Goal: Information Seeking & Learning: Learn about a topic

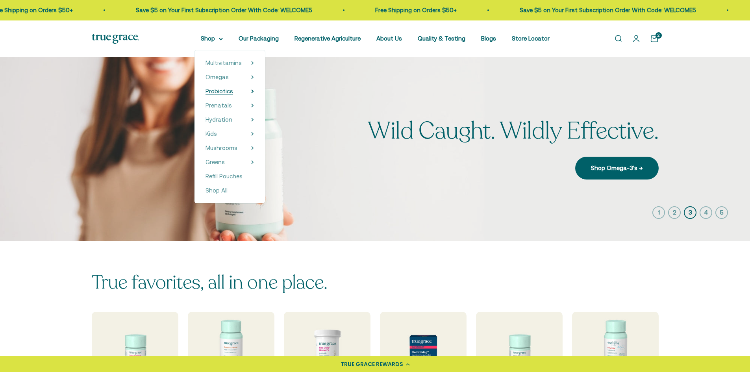
click at [227, 89] on span "Probiotics" at bounding box center [220, 91] width 28 height 7
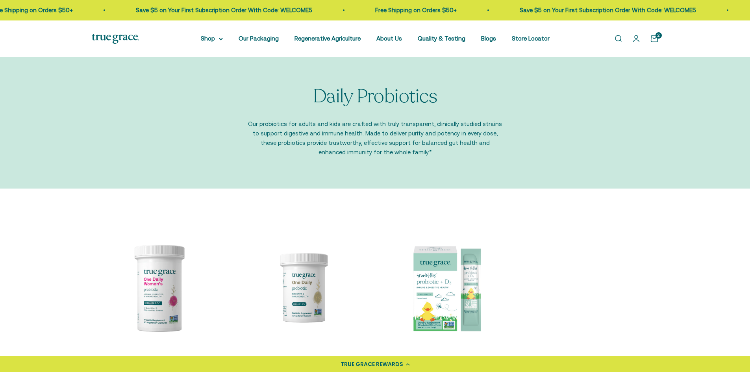
scroll to position [197, 0]
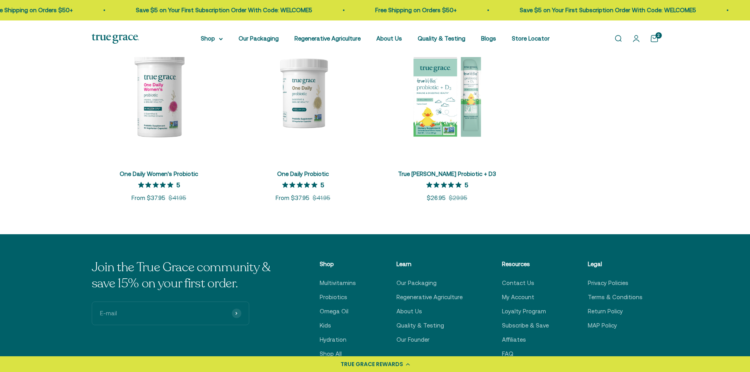
click at [156, 132] on img at bounding box center [159, 93] width 135 height 135
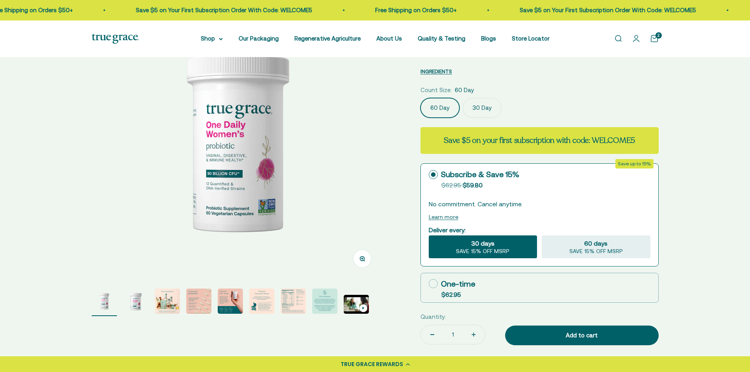
select select "3"
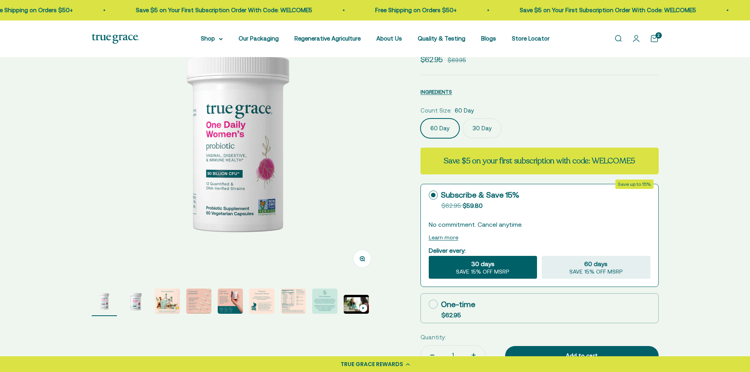
click at [194, 306] on img "Go to item 4" at bounding box center [198, 301] width 25 height 25
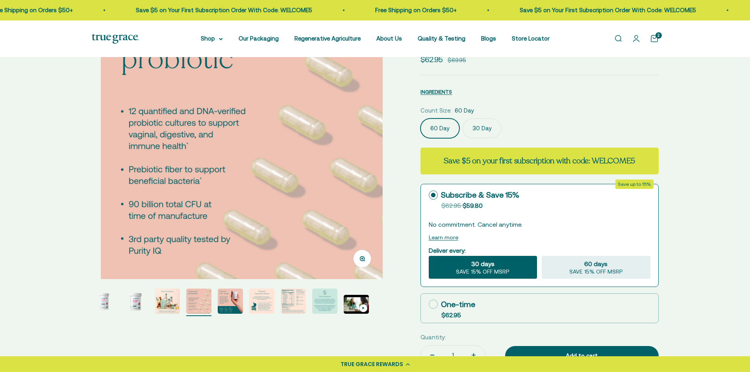
scroll to position [0, 902]
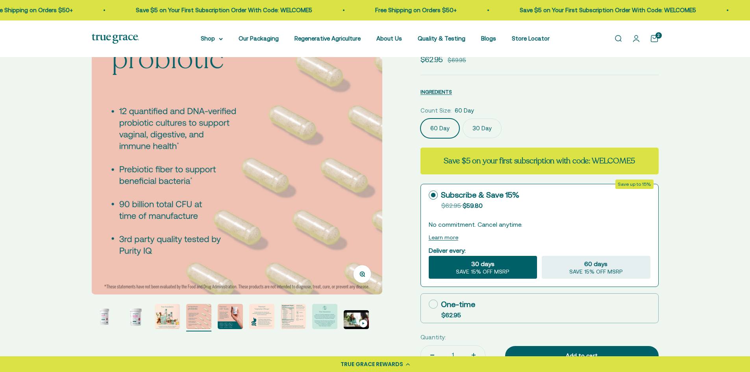
click at [228, 321] on img "Go to item 5" at bounding box center [230, 316] width 25 height 25
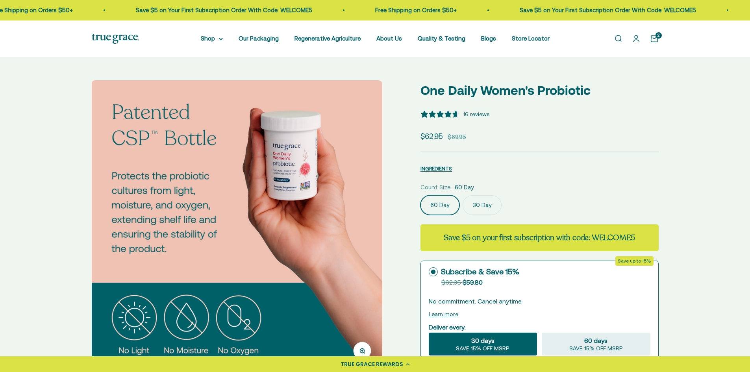
scroll to position [0, 0]
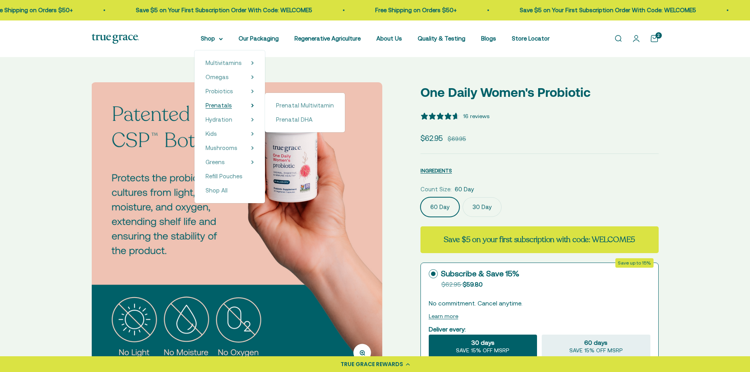
click at [223, 106] on span "Prenatals" at bounding box center [219, 105] width 26 height 7
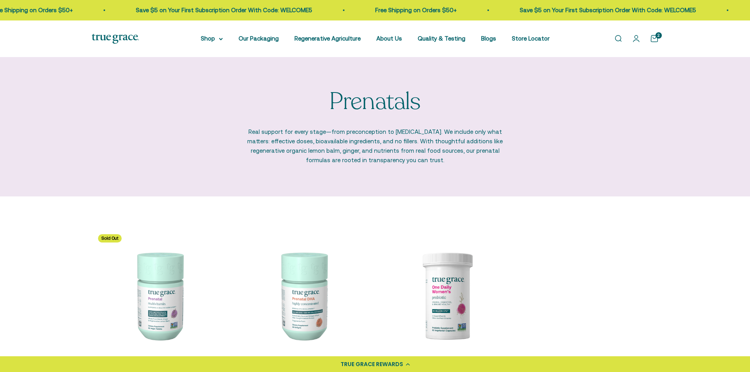
click at [321, 150] on p "Real support for every stage—from preconception to postpartum. We include only …" at bounding box center [375, 146] width 256 height 38
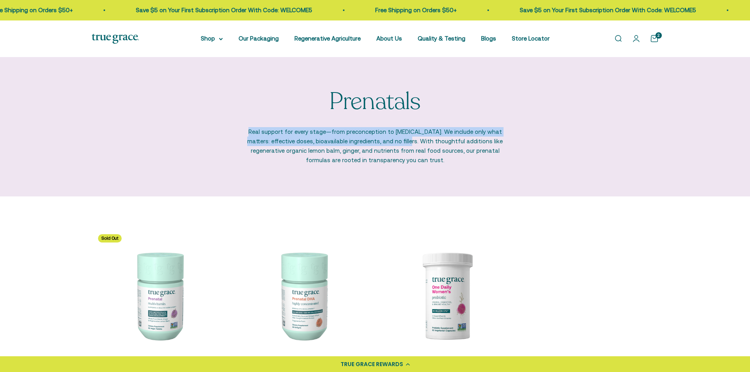
drag, startPoint x: 249, startPoint y: 131, endPoint x: 392, endPoint y: 141, distance: 143.4
click at [392, 141] on p "Real support for every stage—from preconception to postpartum. We include only …" at bounding box center [375, 146] width 256 height 38
copy p "Real support for every stage—from preconception to postpartum. We include only …"
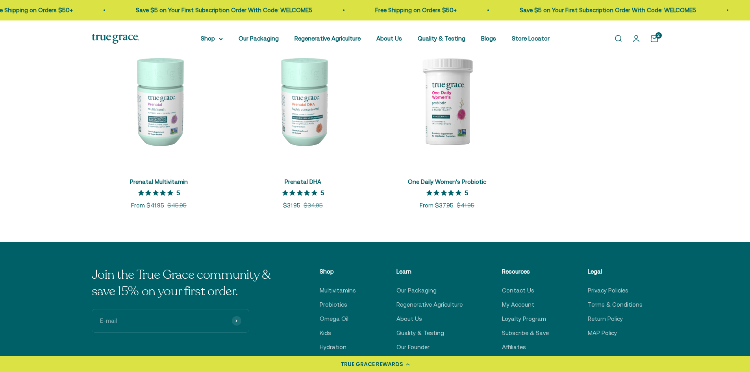
scroll to position [197, 0]
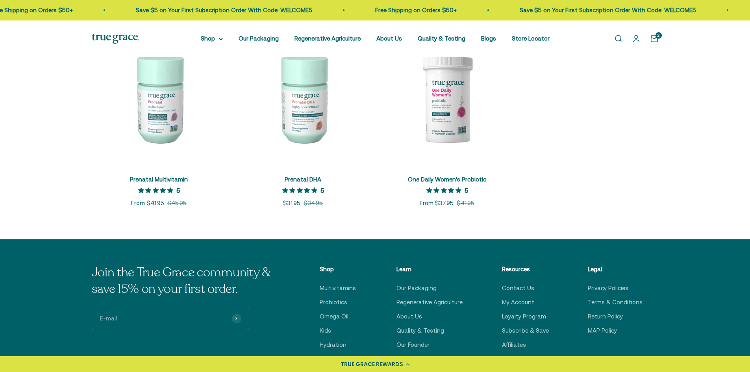
click at [161, 120] on img at bounding box center [159, 98] width 135 height 135
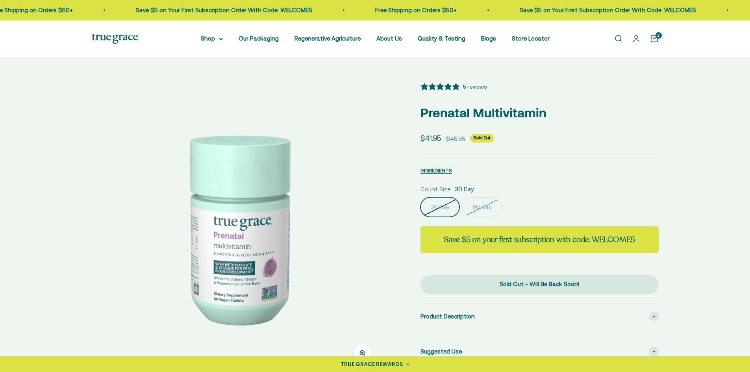
select select "3"
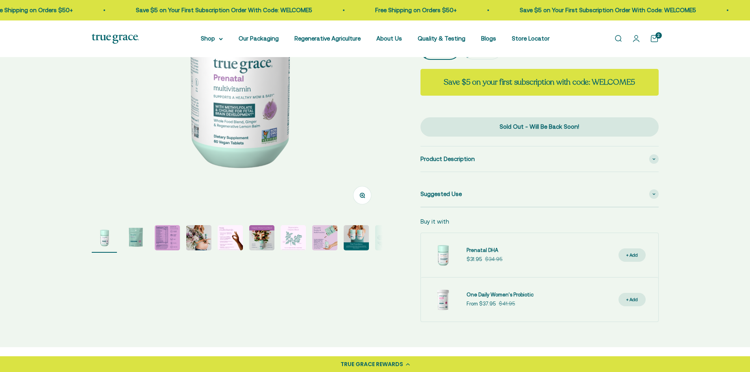
click at [165, 239] on img "Go to item 3" at bounding box center [167, 237] width 25 height 25
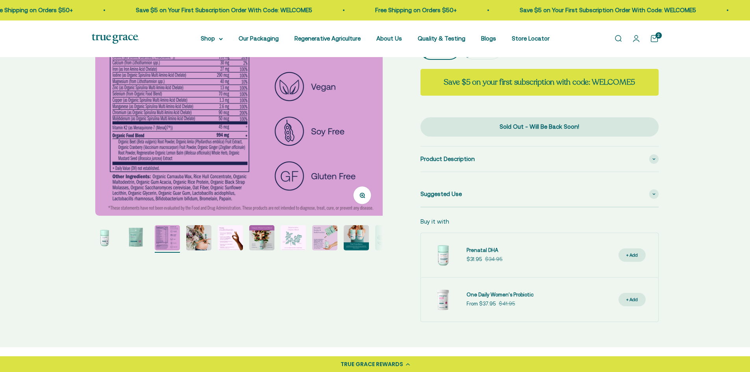
scroll to position [0, 601]
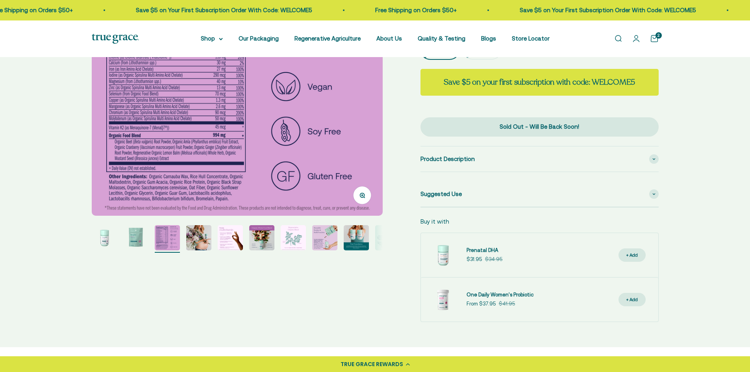
click at [228, 241] on img "Go to item 5" at bounding box center [230, 237] width 25 height 25
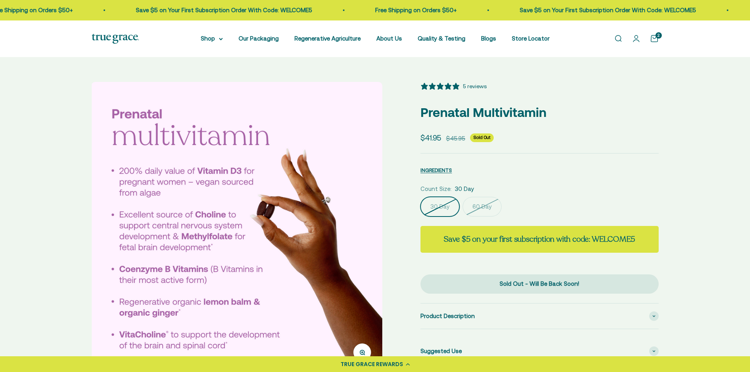
scroll to position [0, 0]
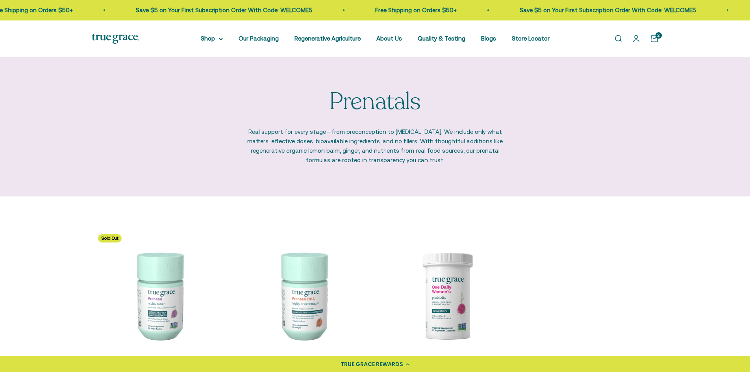
click at [462, 177] on div "Prenatals Real support for every stage—from preconception to [MEDICAL_DATA]. We…" at bounding box center [375, 126] width 750 height 139
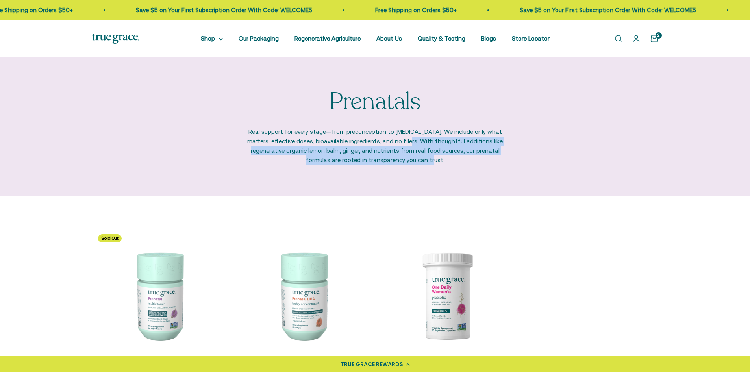
drag, startPoint x: 393, startPoint y: 141, endPoint x: 425, endPoint y: 158, distance: 36.1
click at [425, 158] on p "Real support for every stage—from preconception to postpartum. We include only …" at bounding box center [375, 146] width 256 height 38
copy p "With thoughtful additions like regenerative organic lemon balm, ginger, and nut…"
click at [134, 317] on img at bounding box center [159, 295] width 135 height 135
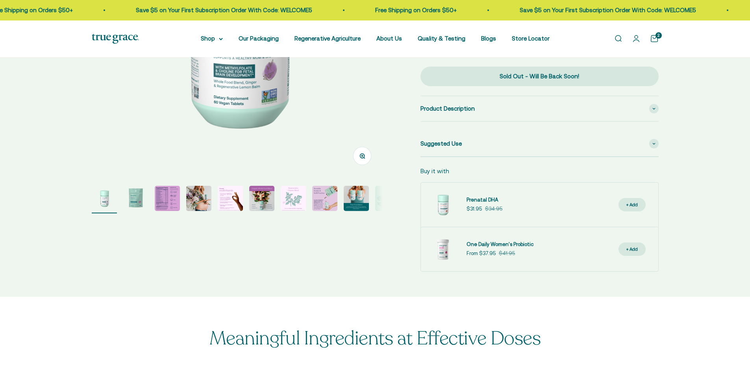
select select "3"
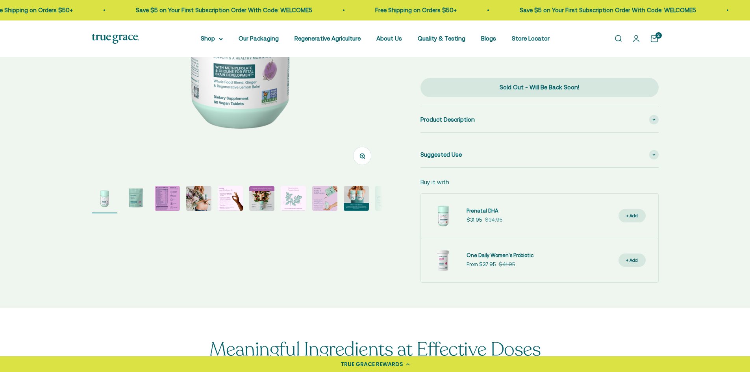
click at [229, 202] on img "Go to item 5" at bounding box center [230, 198] width 25 height 25
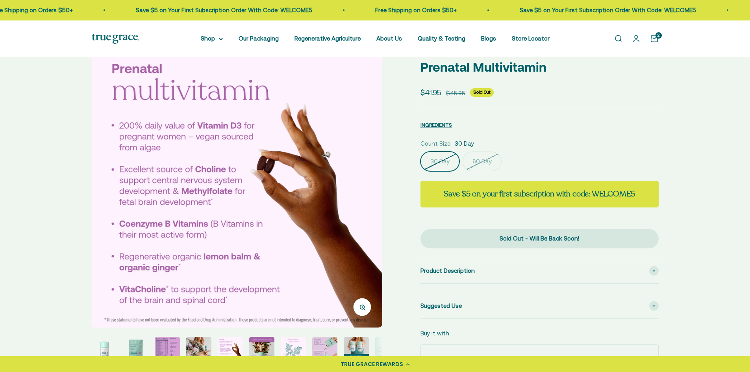
scroll to position [39, 0]
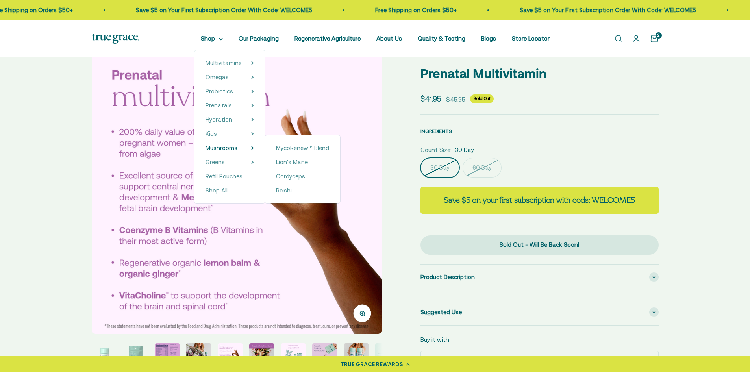
click at [224, 147] on span "Mushrooms" at bounding box center [222, 148] width 32 height 7
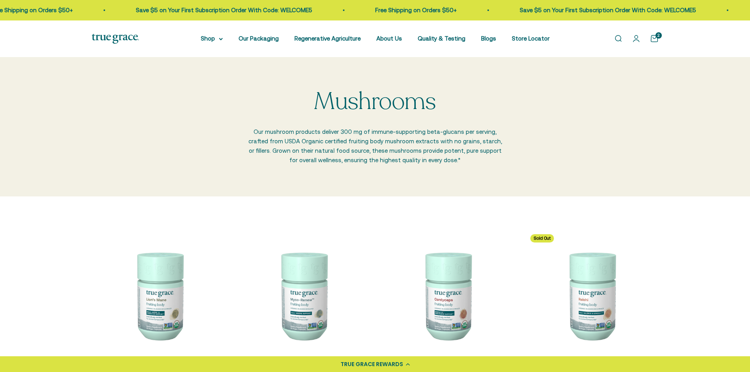
click at [245, 134] on div "Mushrooms Our mushroom products deliver 300 mg of immune-supporting beta-glucan…" at bounding box center [375, 127] width 567 height 76
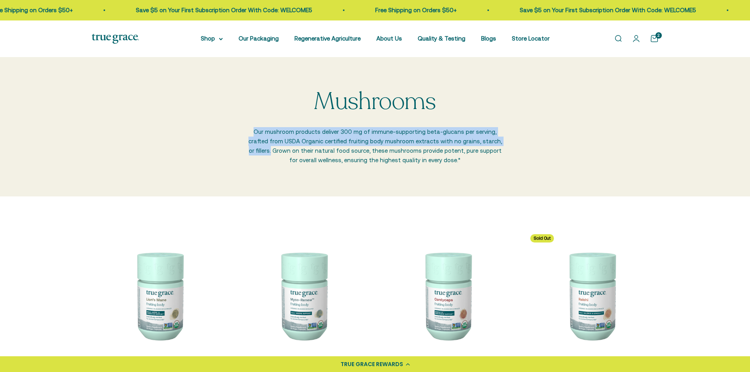
drag, startPoint x: 248, startPoint y: 133, endPoint x: 516, endPoint y: 141, distance: 267.6
click at [516, 141] on div "Mushrooms Our mushroom products deliver 300 mg of immune-supporting beta-glucan…" at bounding box center [375, 127] width 567 height 76
copy p "Our mushroom products deliver 300 mg of immune-supporting beta-glucans per serv…"
drag, startPoint x: 459, startPoint y: 209, endPoint x: 450, endPoint y: 207, distance: 9.4
click at [459, 209] on div "Lion's Mane 4.5 out of 5 star rating 4.5 Sale price From $26.95 Regular price $…" at bounding box center [375, 317] width 750 height 240
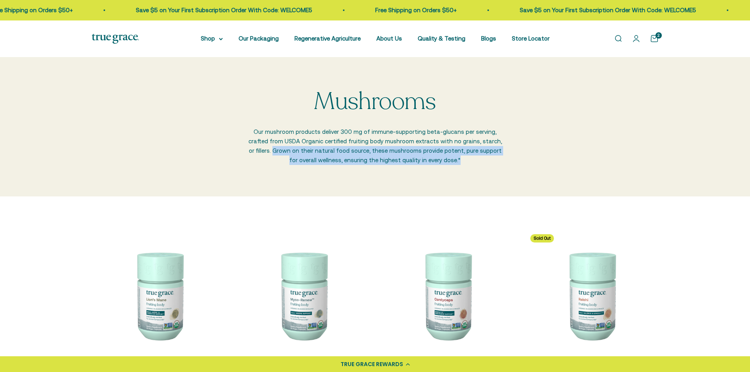
drag, startPoint x: 253, startPoint y: 152, endPoint x: 460, endPoint y: 156, distance: 207.2
click at [460, 156] on p "Our mushroom products deliver 300 mg of immune-supporting beta-glucans per serv…" at bounding box center [375, 146] width 256 height 38
copy p "Grown on their natural food source, these mushrooms provide potent, pure suppor…"
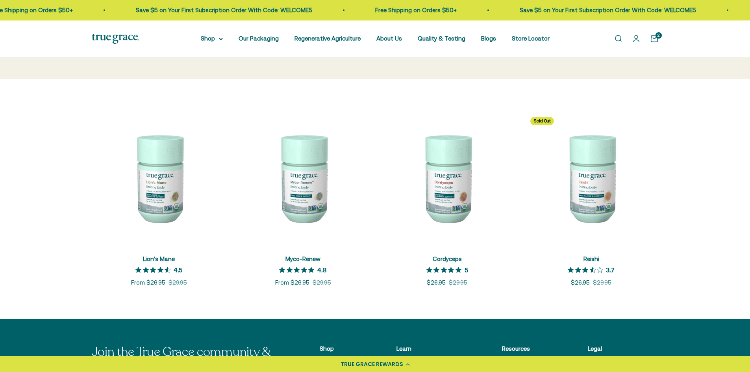
scroll to position [118, 0]
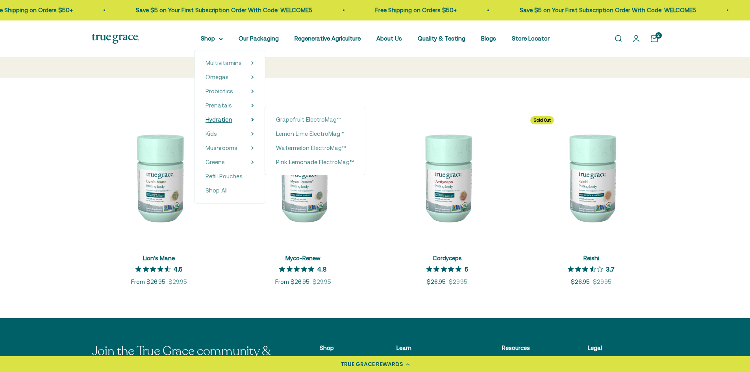
click at [227, 118] on span "Hydration" at bounding box center [219, 119] width 27 height 7
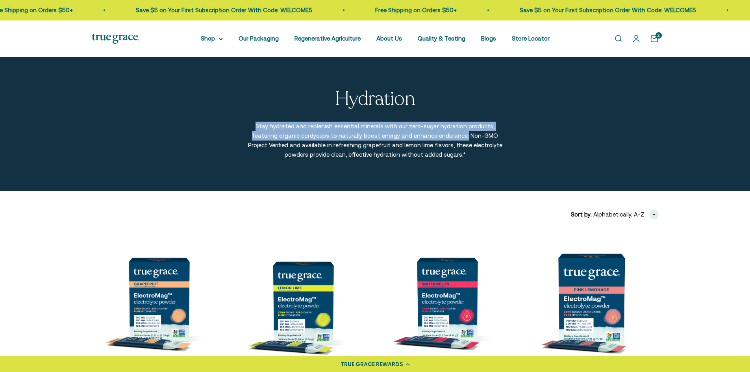
drag, startPoint x: 250, startPoint y: 126, endPoint x: 431, endPoint y: 133, distance: 181.3
click at [431, 133] on p "Stay hydrated and replenish essential minerals with our zero-sugar hydration pr…" at bounding box center [375, 141] width 256 height 38
copy p "Stay hydrated and replenish essential minerals with our zero-sugar hydration pr…"
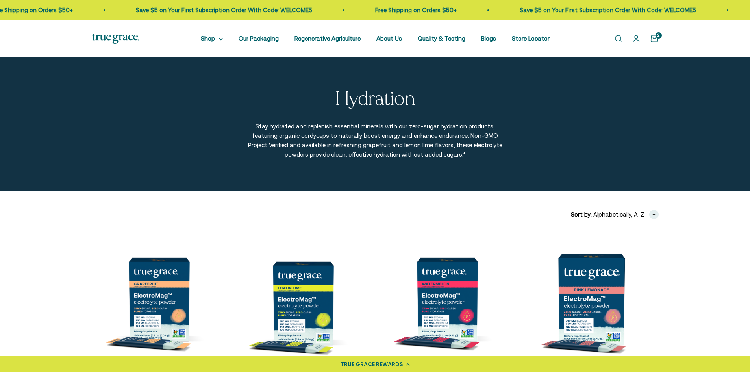
click at [390, 154] on p "Stay hydrated and replenish essential minerals with our zero-sugar hydration pr…" at bounding box center [375, 141] width 256 height 38
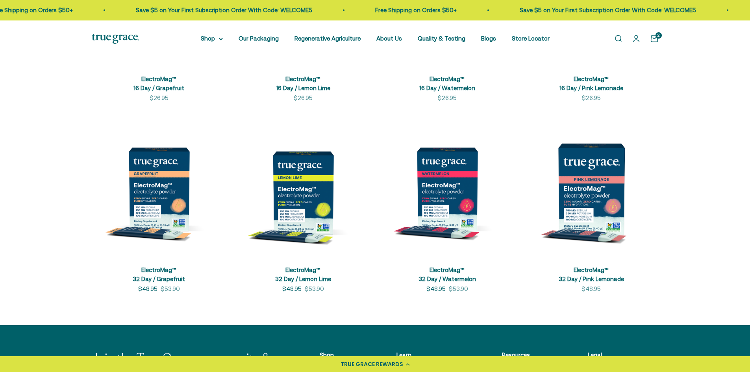
scroll to position [315, 0]
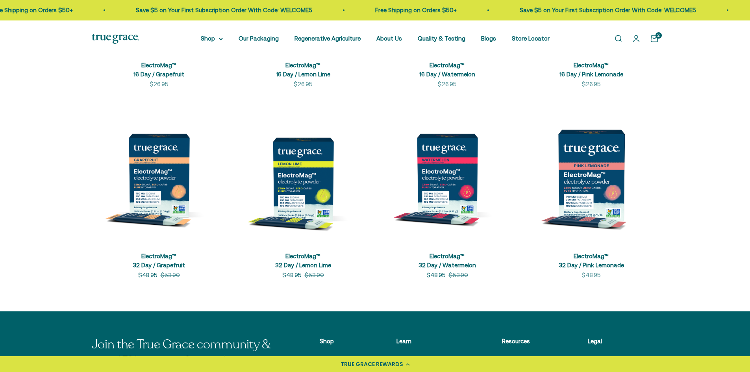
drag, startPoint x: 400, startPoint y: 370, endPoint x: 26, endPoint y: 63, distance: 483.9
click at [26, 63] on section "Filters Sort by Featured Best selling Alphabetically, A-Z Alphabetically, Z-A P…" at bounding box center [375, 94] width 750 height 436
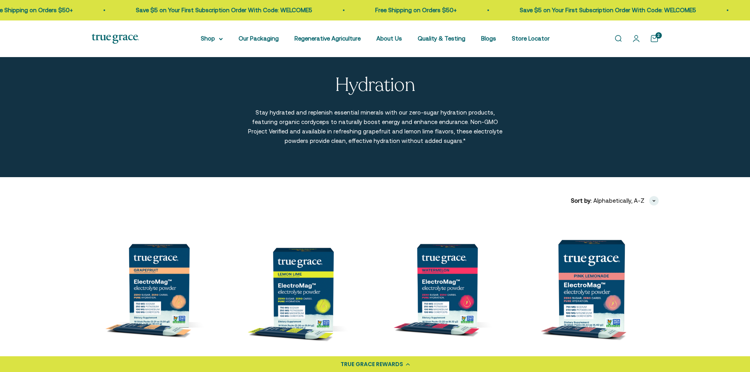
scroll to position [0, 0]
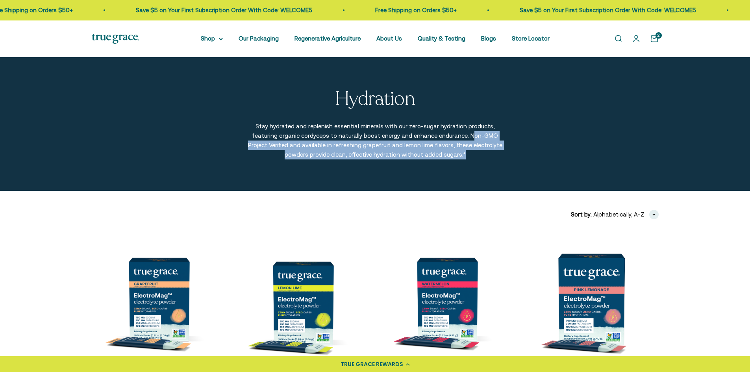
drag, startPoint x: 436, startPoint y: 137, endPoint x: 440, endPoint y: 159, distance: 22.4
click at [440, 159] on p "Stay hydrated and replenish essential minerals with our zero-sugar hydration pr…" at bounding box center [375, 141] width 256 height 38
copy p "on-GMO Project Verified and available in refreshing grapefruit and lemon lime f…"
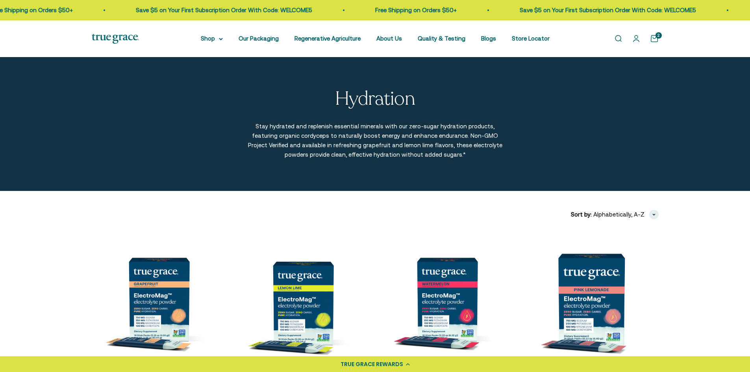
click at [656, 37] on div "2" at bounding box center [659, 35] width 6 height 6
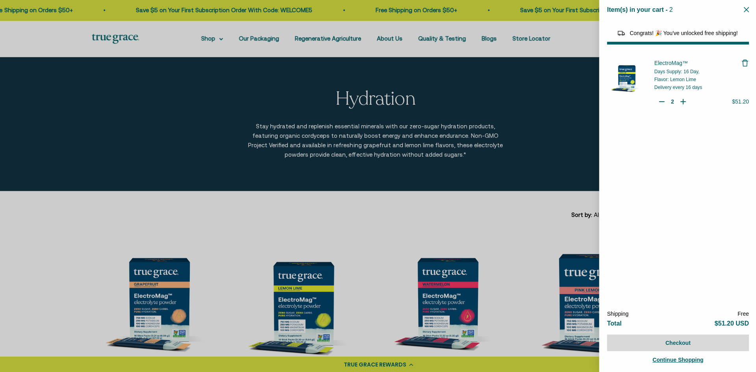
click at [656, 37] on div at bounding box center [378, 186] width 756 height 372
